Goal: Task Accomplishment & Management: Use online tool/utility

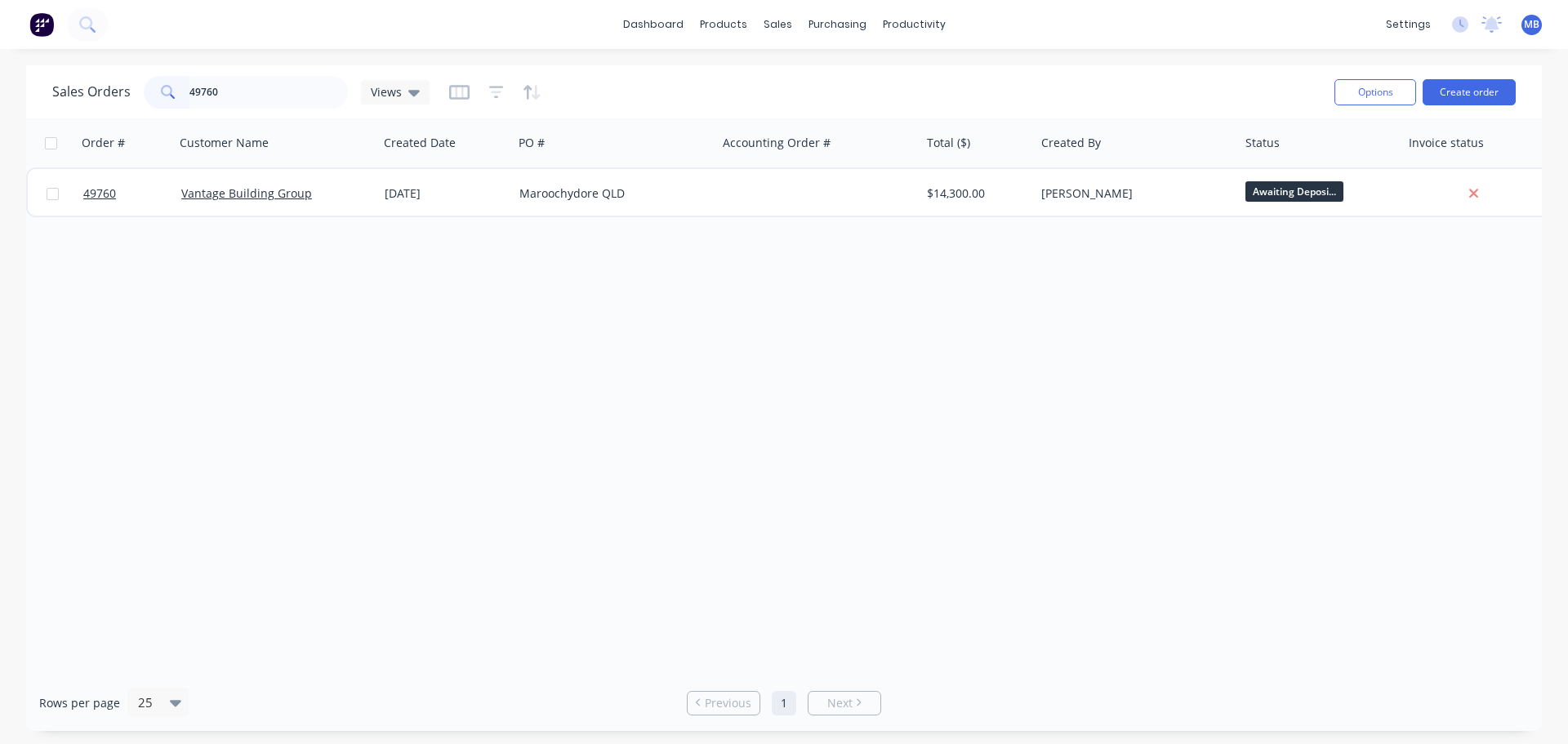
drag, startPoint x: 231, startPoint y: 98, endPoint x: 58, endPoint y: 36, distance: 183.8
click at [146, 72] on div "Sales Orders 49760 Views" at bounding box center [686, 91] width 1269 height 40
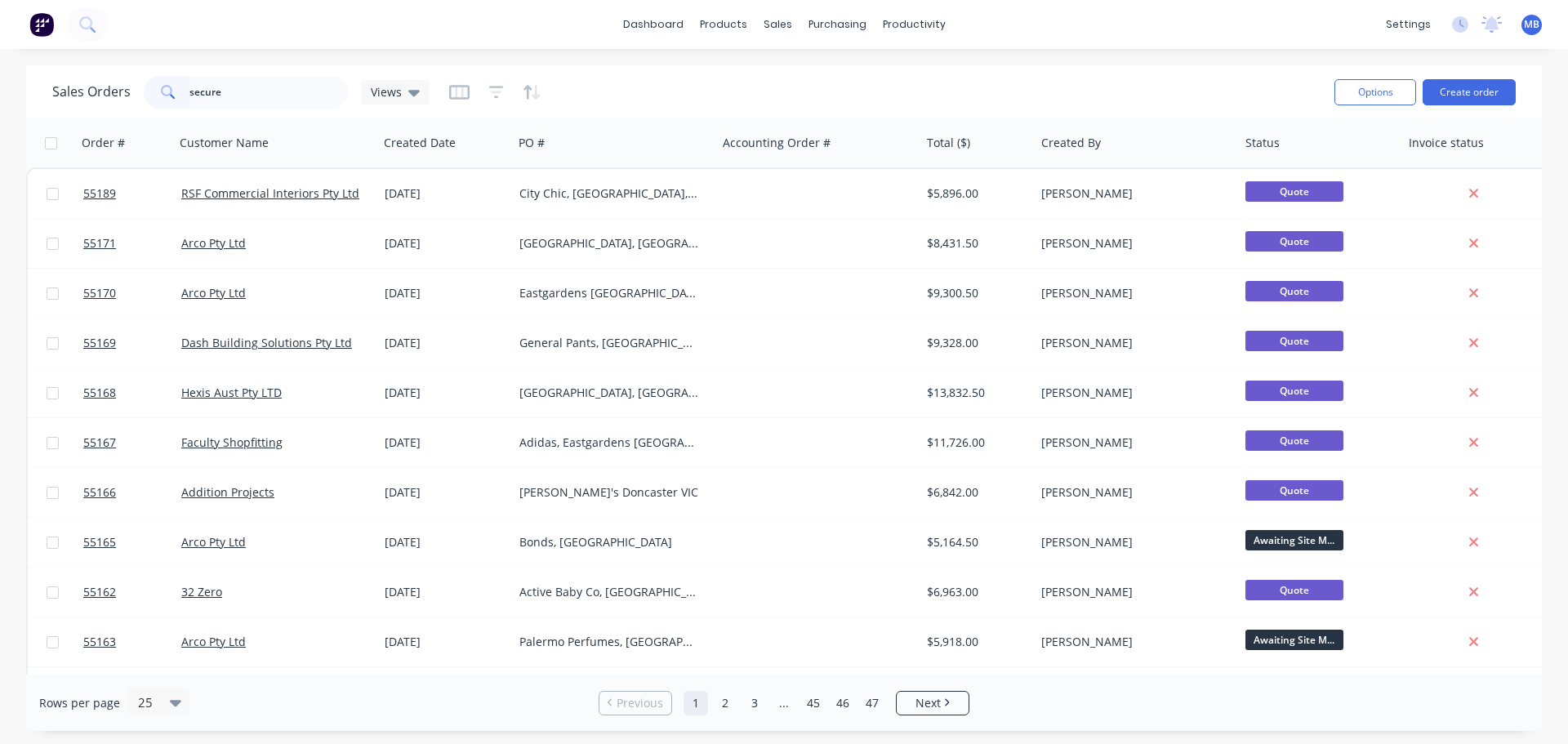
click at [221, 95] on input "secure" at bounding box center [269, 92] width 159 height 33
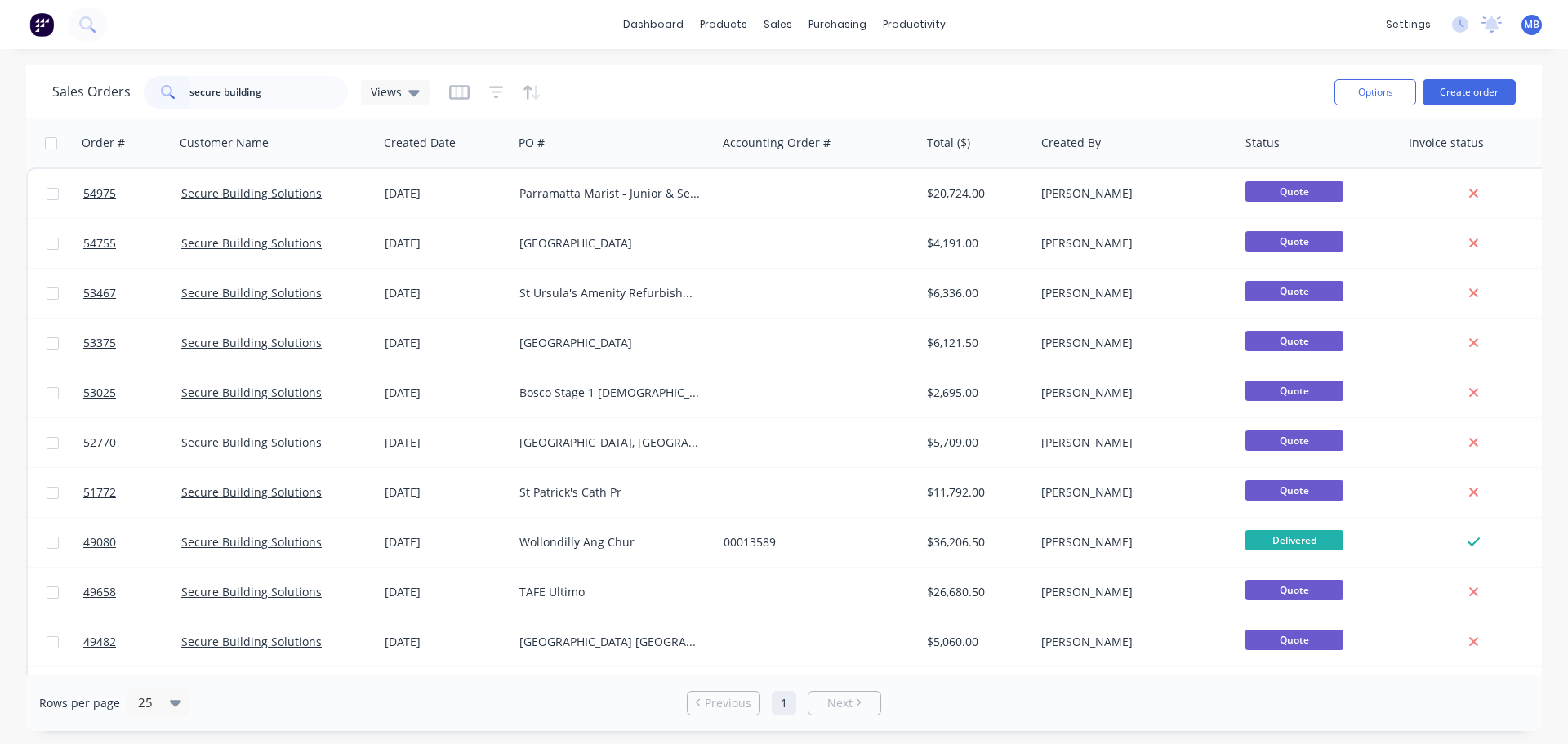
click at [276, 96] on input "secure building" at bounding box center [269, 92] width 159 height 33
drag, startPoint x: 178, startPoint y: 90, endPoint x: 45, endPoint y: 68, distance: 134.8
click at [39, 85] on div "Sales Orders secure building Views Options Create order" at bounding box center [784, 91] width 1516 height 53
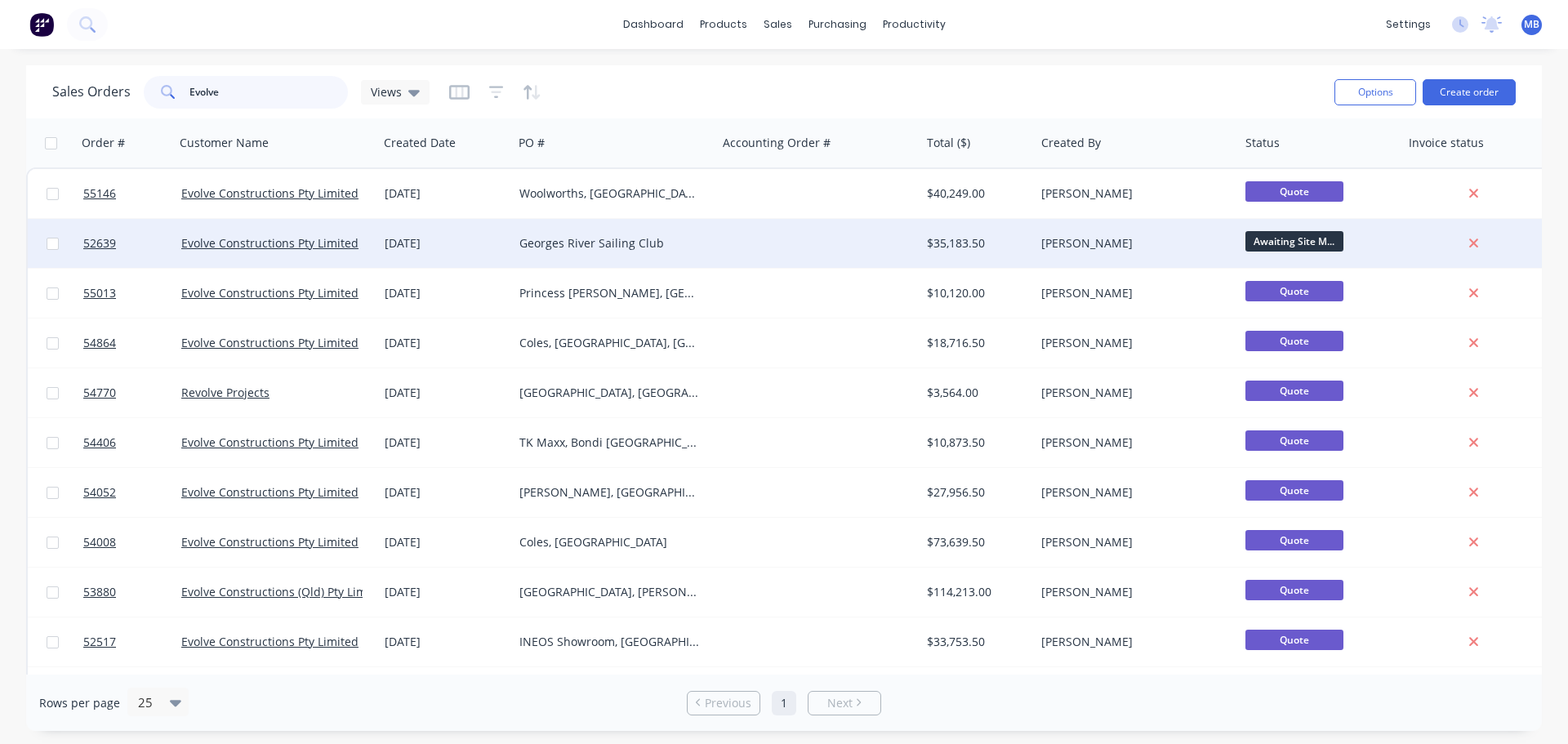
type input "Evolve"
click at [867, 243] on div at bounding box center [818, 243] width 204 height 49
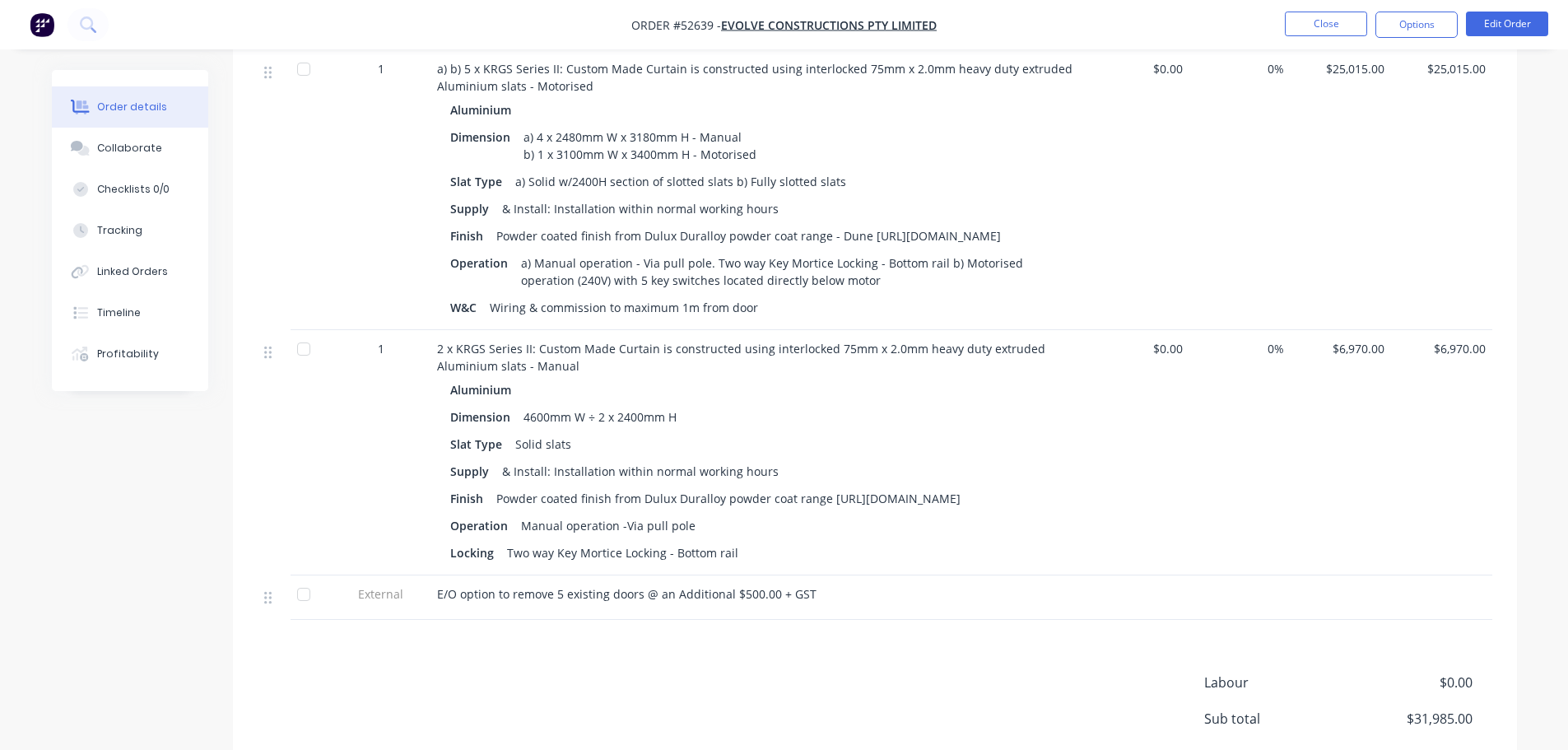
scroll to position [589, 0]
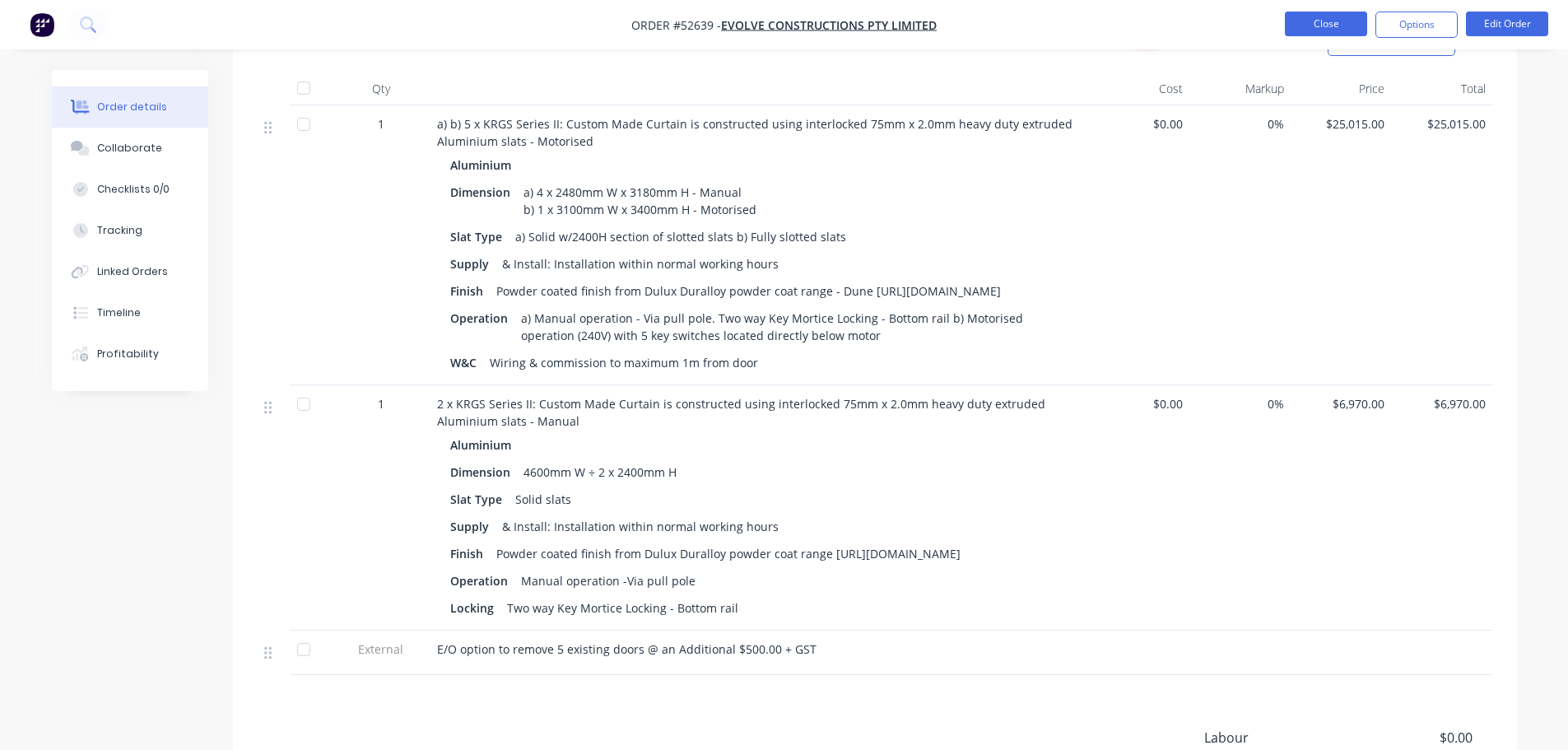
click at [1306, 23] on button "Close" at bounding box center [1326, 24] width 83 height 25
